Goal: Information Seeking & Learning: Learn about a topic

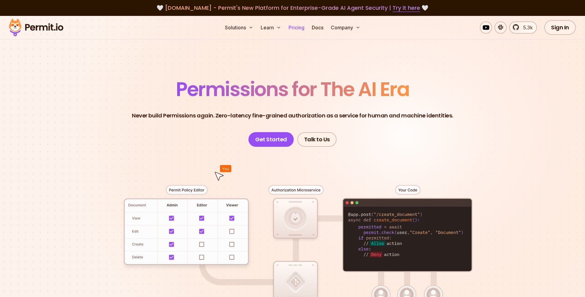
click at [297, 29] on link "Pricing" at bounding box center [296, 27] width 21 height 12
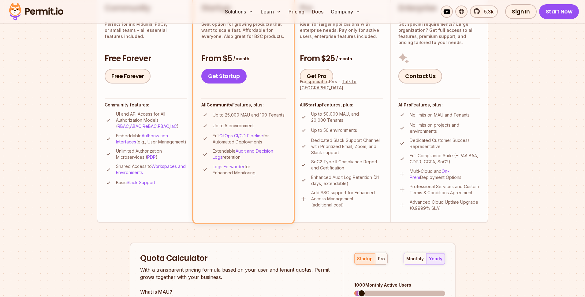
scroll to position [194, 0]
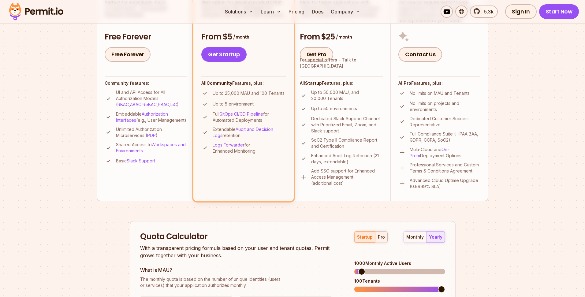
click at [380, 237] on div "pro" at bounding box center [381, 237] width 7 height 6
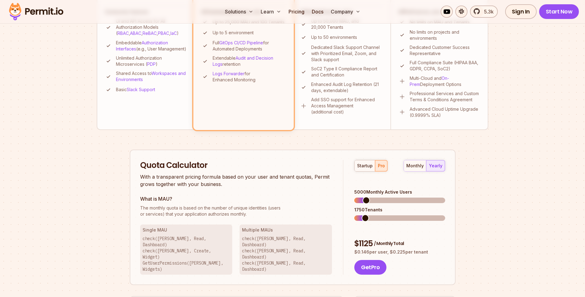
scroll to position [266, 0]
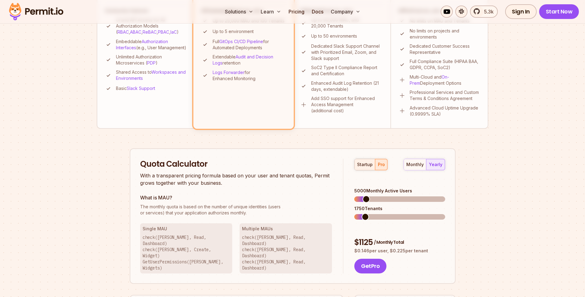
click at [365, 167] on div "startup" at bounding box center [365, 165] width 16 height 6
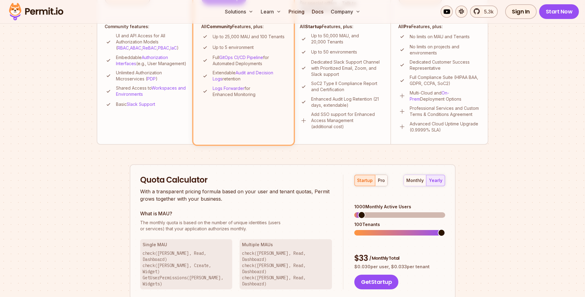
scroll to position [253, 0]
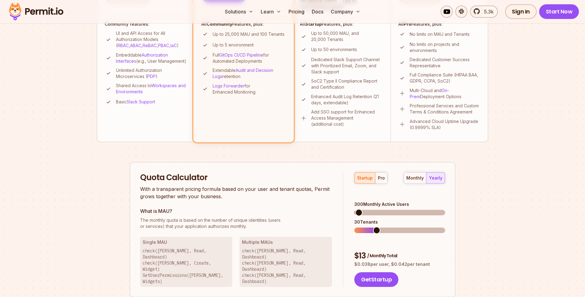
click at [355, 209] on span at bounding box center [358, 212] width 7 height 7
click at [380, 181] on button "pro" at bounding box center [381, 178] width 12 height 11
click at [354, 227] on span at bounding box center [357, 230] width 7 height 7
click at [355, 209] on span at bounding box center [358, 212] width 7 height 7
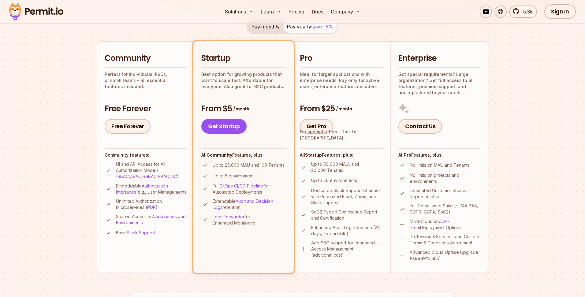
scroll to position [120, 0]
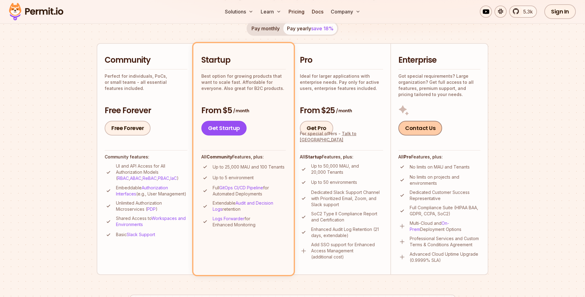
click at [423, 129] on link "Contact Us" at bounding box center [420, 128] width 44 height 15
